Goal: Check status

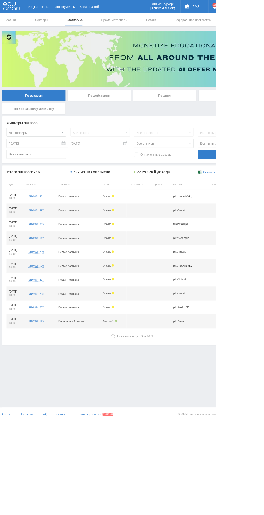
click at [211, 121] on div "По дням" at bounding box center [201, 116] width 77 height 13
click at [0, 0] on input "По дням" at bounding box center [0, 0] width 0 height 0
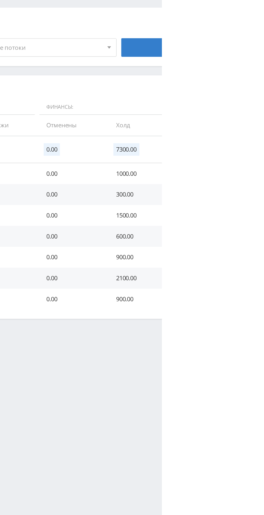
click at [196, 309] on td "0.00" at bounding box center [212, 311] width 40 height 12
